Goal: Information Seeking & Learning: Learn about a topic

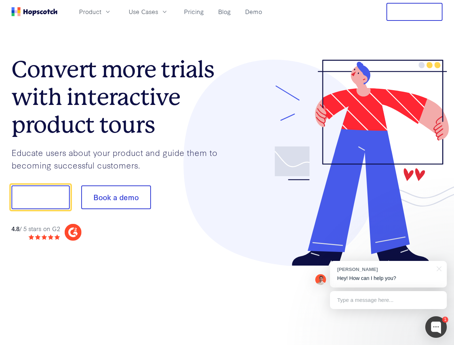
click at [227, 172] on div at bounding box center [335, 163] width 216 height 207
click at [101, 11] on span "Product" at bounding box center [90, 11] width 22 height 9
click at [158, 11] on span "Use Cases" at bounding box center [143, 11] width 29 height 9
click at [414, 12] on button "Free Trial" at bounding box center [414, 12] width 56 height 18
click at [40, 197] on button "Show me!" at bounding box center [40, 197] width 58 height 24
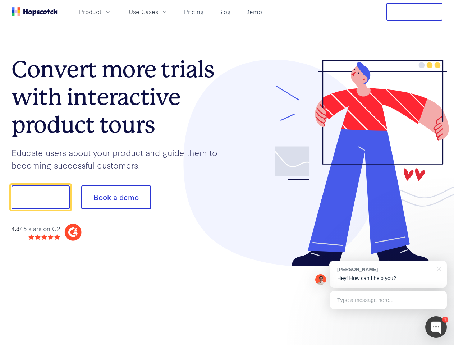
click at [116, 197] on button "Book a demo" at bounding box center [116, 197] width 70 height 24
click at [436, 327] on div at bounding box center [436, 327] width 22 height 22
click at [388, 274] on div "[PERSON_NAME] Hey! How can I help you?" at bounding box center [388, 274] width 117 height 27
click at [438, 268] on div at bounding box center [379, 197] width 135 height 240
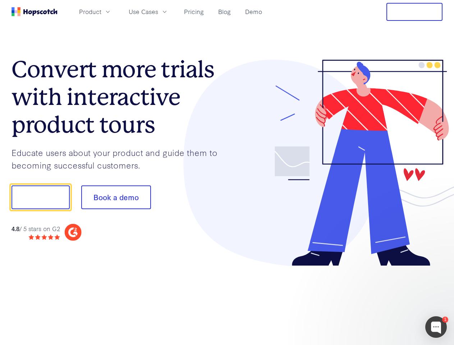
click at [388, 300] on div at bounding box center [379, 244] width 135 height 143
